Goal: Check status: Check status

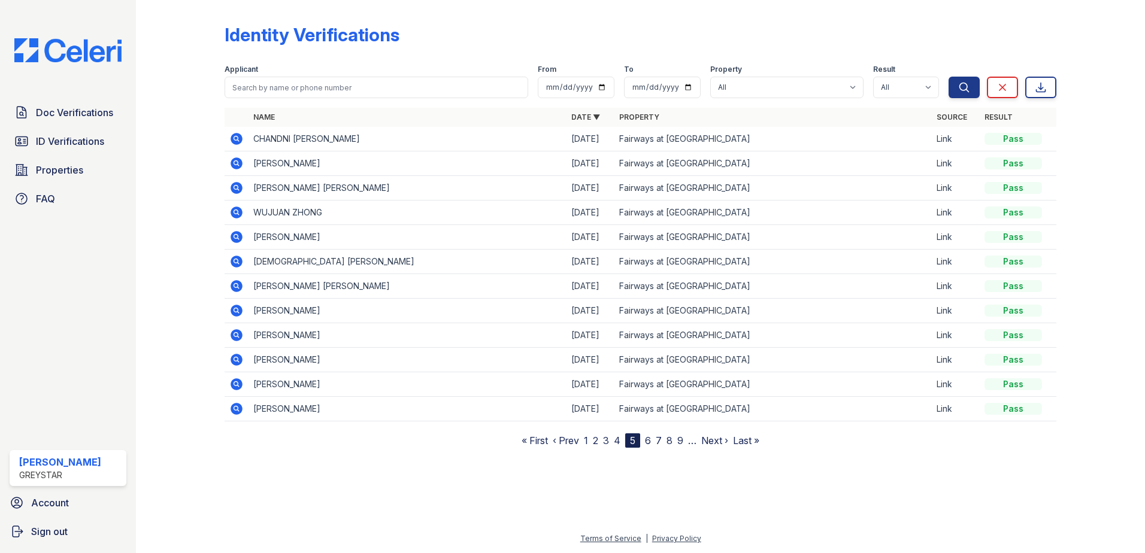
click at [591, 439] on nav "« First ‹ Prev 1 2 3 4 5 6 7 8 9 … Next › Last »" at bounding box center [640, 440] width 238 height 14
click at [587, 439] on link "1" at bounding box center [586, 441] width 4 height 12
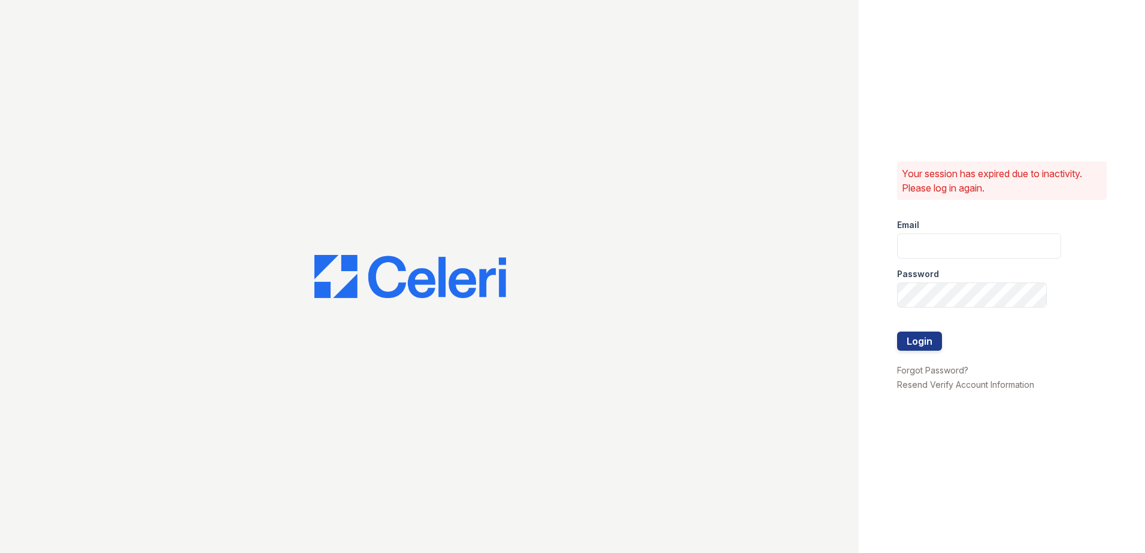
type input "[EMAIL_ADDRESS][DOMAIN_NAME]"
click at [913, 342] on button "Login" at bounding box center [919, 341] width 45 height 19
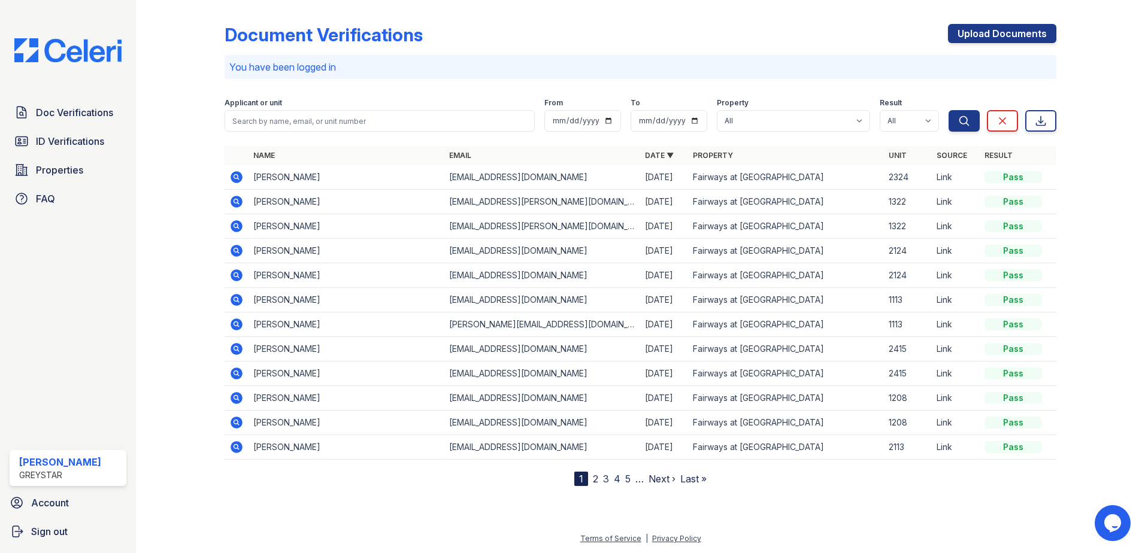
click at [236, 205] on icon at bounding box center [236, 202] width 12 height 12
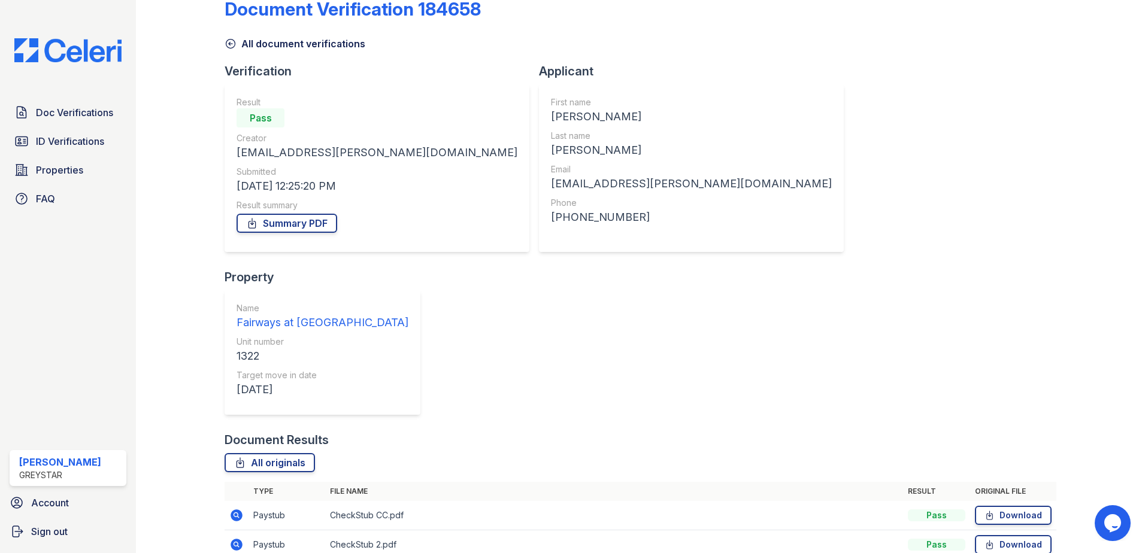
scroll to position [40, 0]
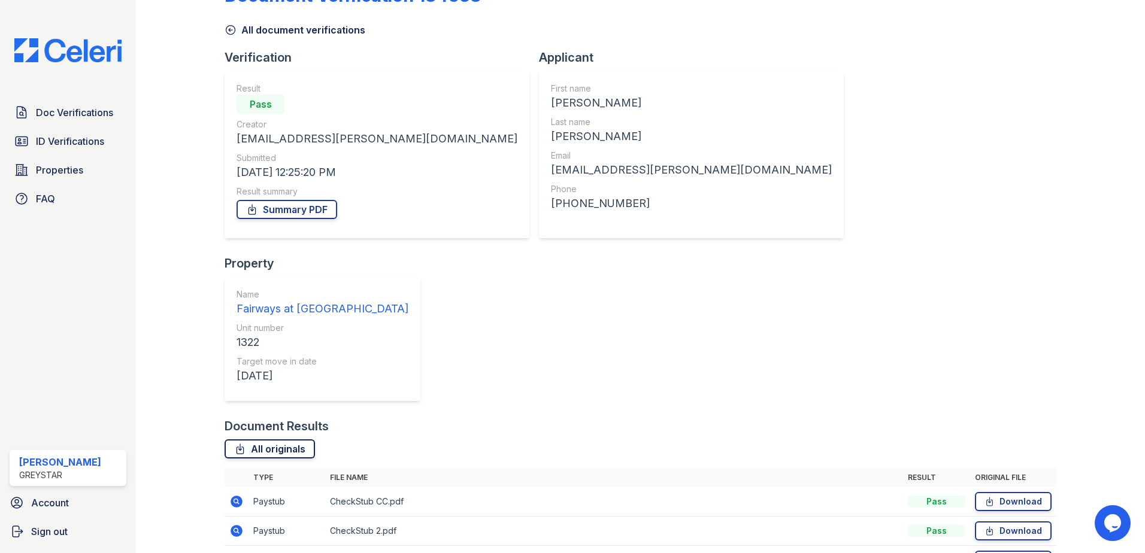
click at [277, 439] on link "All originals" at bounding box center [269, 448] width 90 height 19
click at [228, 27] on icon at bounding box center [230, 30] width 12 height 12
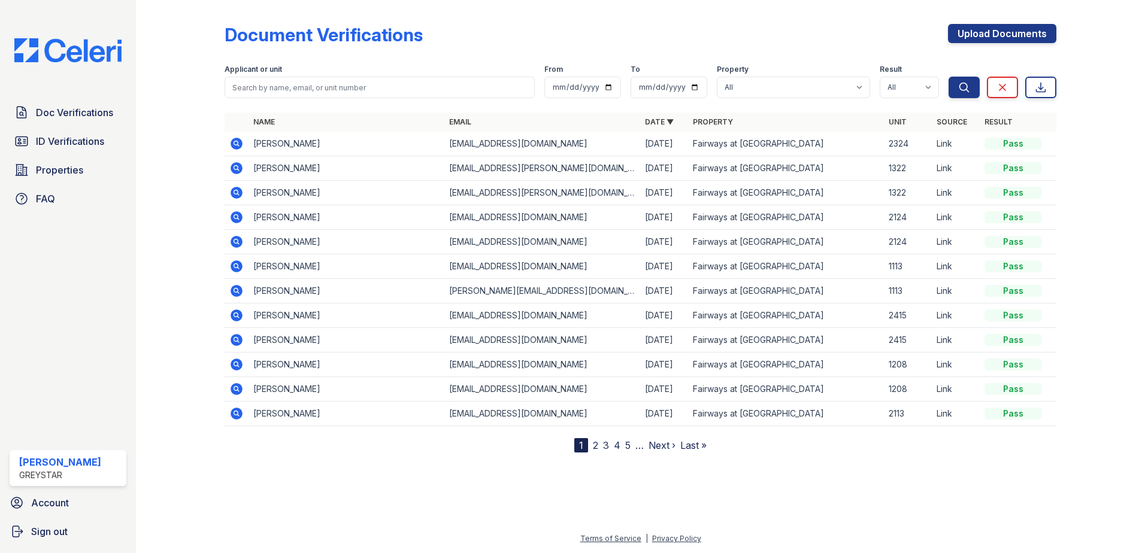
click at [234, 192] on icon at bounding box center [236, 193] width 14 height 14
